Goal: Information Seeking & Learning: Learn about a topic

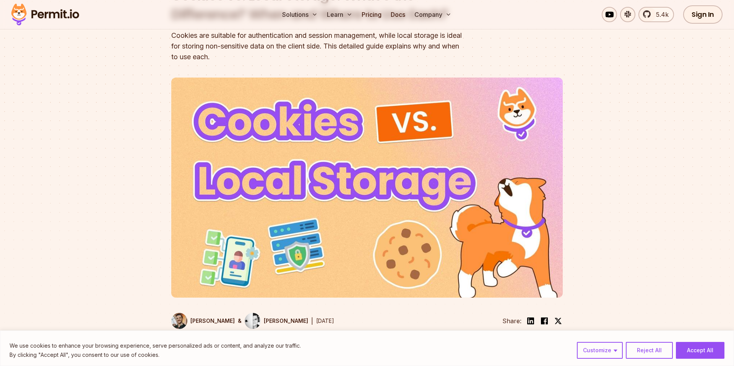
scroll to position [50, 0]
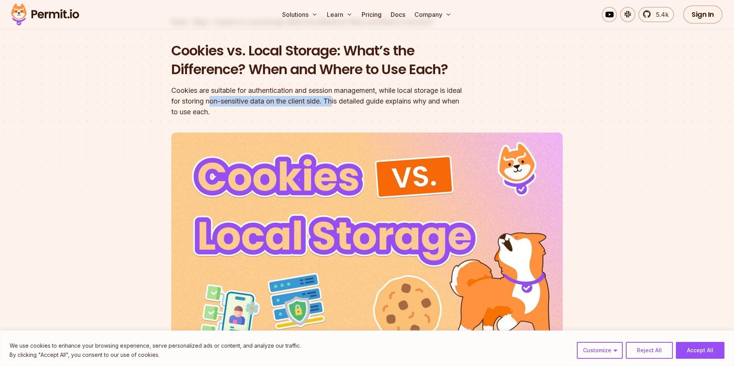
drag, startPoint x: 227, startPoint y: 100, endPoint x: 356, endPoint y: 102, distance: 128.8
click at [354, 102] on div "Cookies are suitable for authentication and session management, while local sto…" at bounding box center [317, 101] width 293 height 32
click at [356, 102] on div "Cookies are suitable for authentication and session management, while local sto…" at bounding box center [317, 101] width 293 height 32
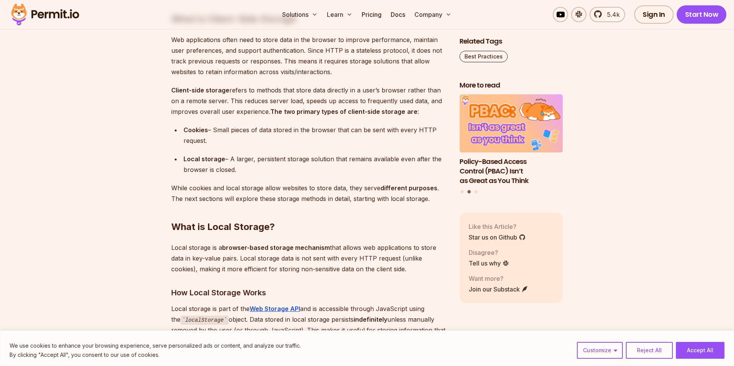
scroll to position [934, 0]
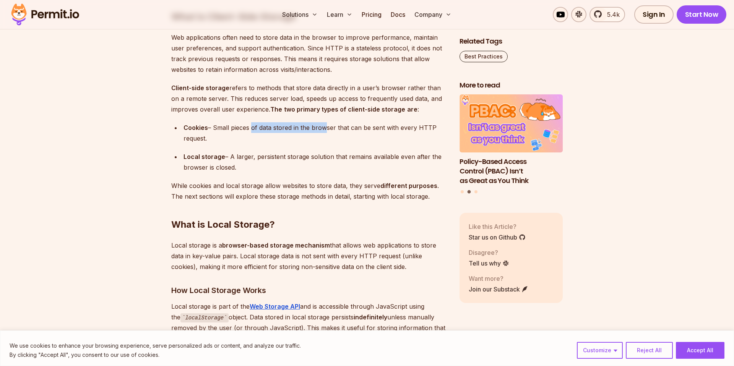
drag, startPoint x: 249, startPoint y: 130, endPoint x: 358, endPoint y: 133, distance: 109.0
click at [350, 132] on div "Cookies – Small pieces of data stored in the browser that can be sent with ever…" at bounding box center [315, 132] width 264 height 21
click at [358, 133] on div "Cookies – Small pieces of data stored in the browser that can be sent with ever…" at bounding box center [315, 132] width 264 height 21
drag, startPoint x: 334, startPoint y: 156, endPoint x: 457, endPoint y: 156, distance: 123.0
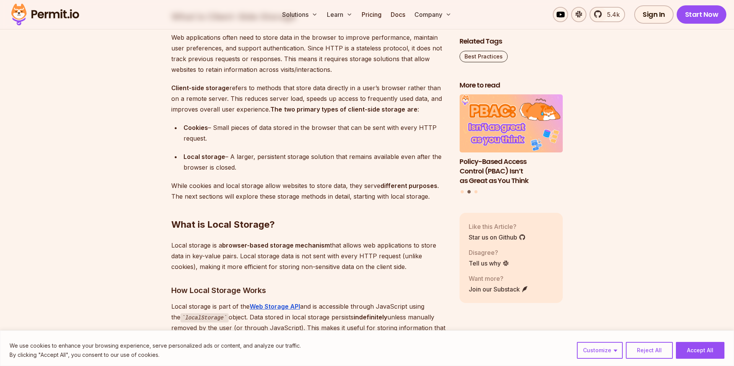
drag, startPoint x: 290, startPoint y: 123, endPoint x: 394, endPoint y: 125, distance: 104.3
click at [392, 125] on div "Cookies – Small pieces of data stored in the browser that can be sent with ever…" at bounding box center [315, 132] width 264 height 21
click at [394, 125] on div "Cookies – Small pieces of data stored in the browser that can be sent with ever…" at bounding box center [315, 132] width 264 height 21
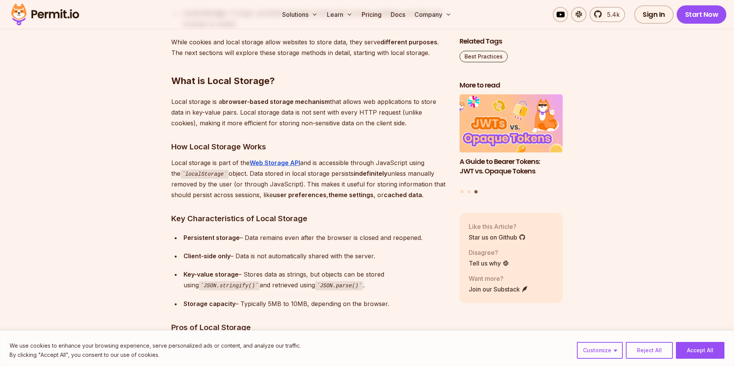
scroll to position [1079, 0]
